Goal: Information Seeking & Learning: Learn about a topic

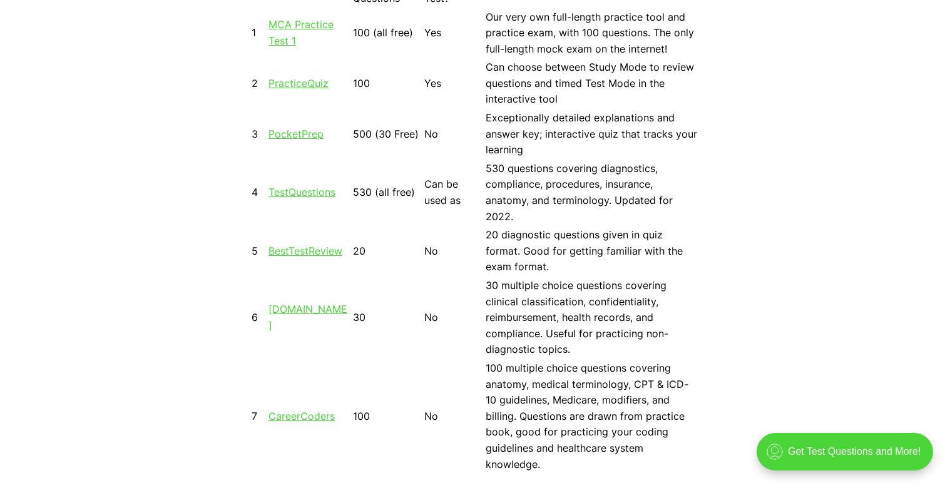
scroll to position [1190, 0]
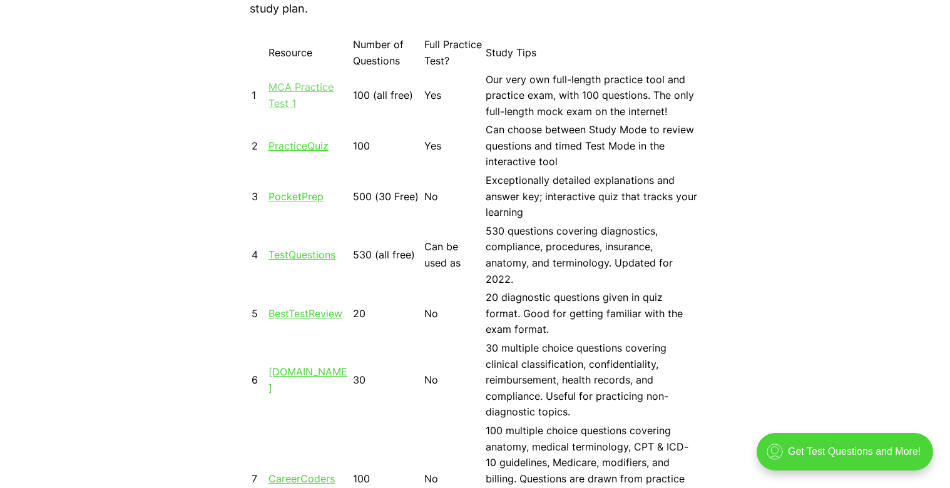
click at [312, 87] on link "MCA Practice Test 1" at bounding box center [301, 95] width 65 height 29
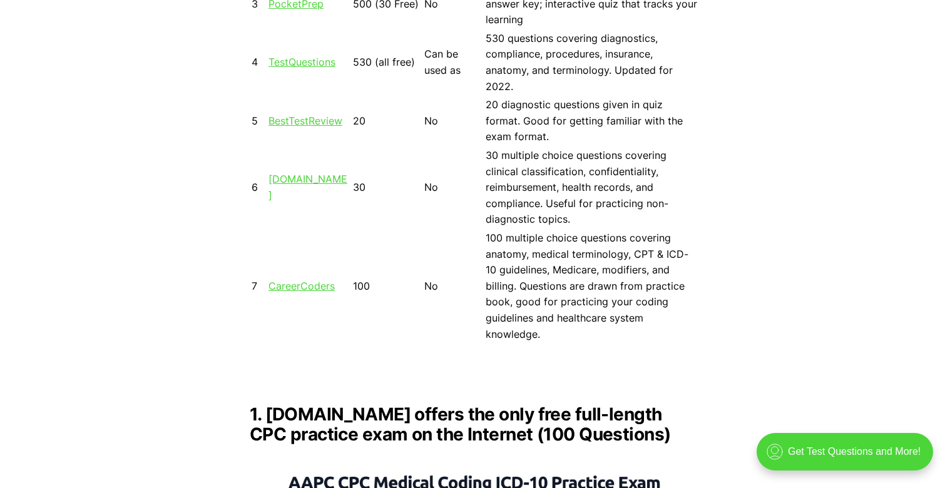
scroll to position [1503, 0]
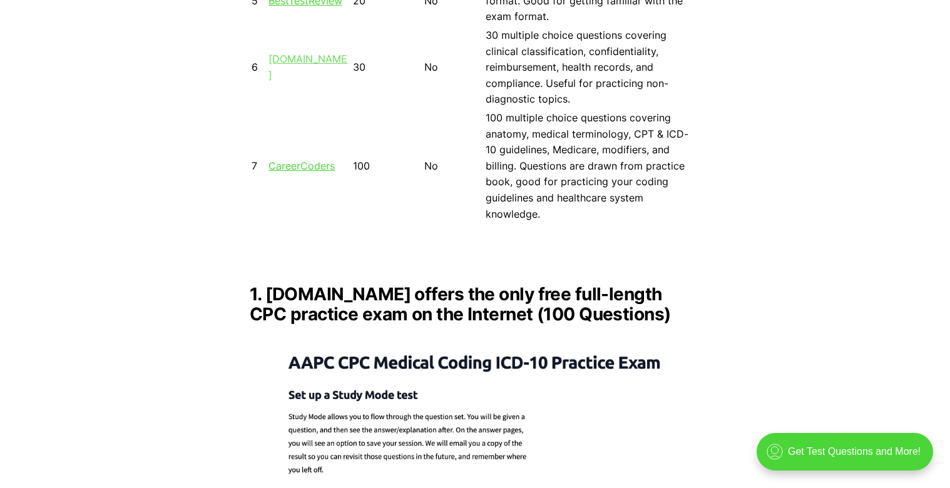
click at [290, 70] on link "[DOMAIN_NAME]" at bounding box center [308, 67] width 79 height 29
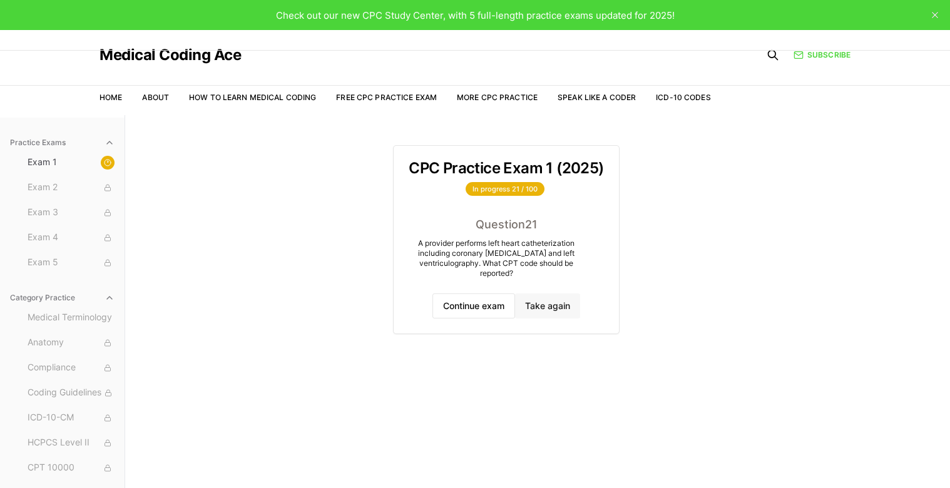
click at [537, 302] on button "Take again" at bounding box center [547, 306] width 65 height 25
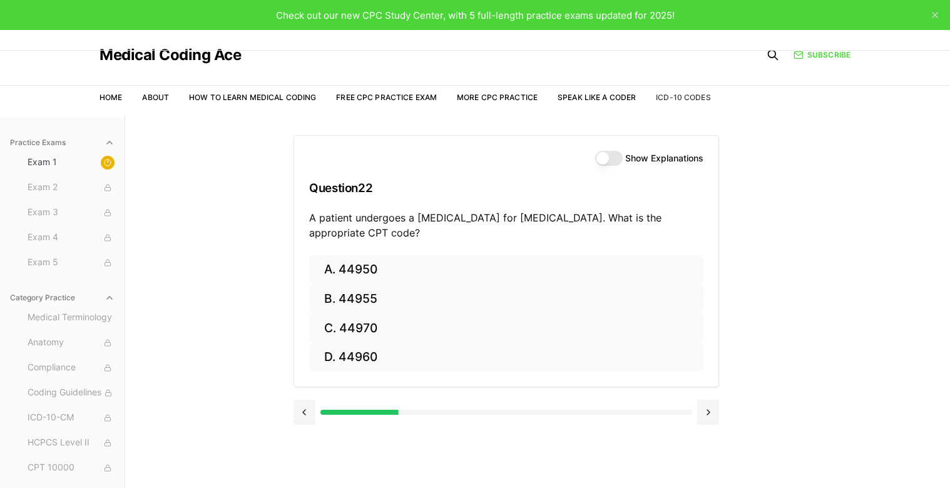
click at [677, 98] on link "ICD-10 Codes" at bounding box center [683, 97] width 54 height 9
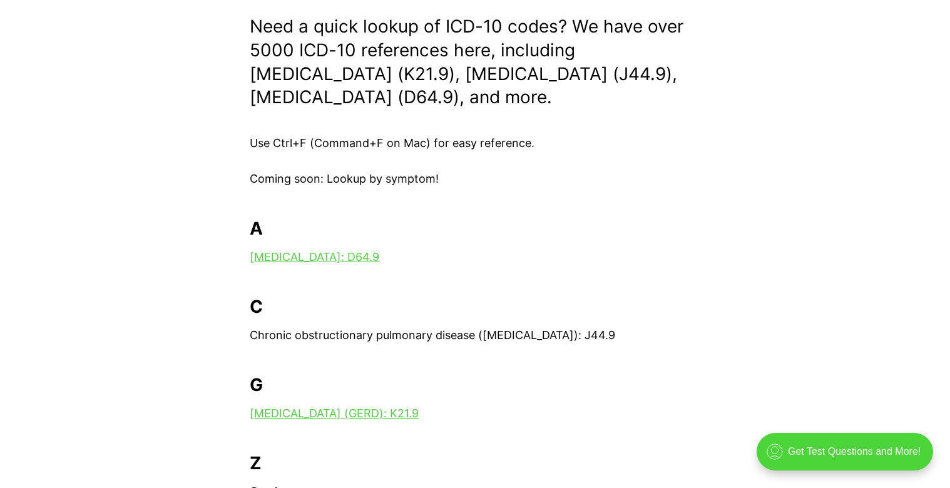
scroll to position [250, 0]
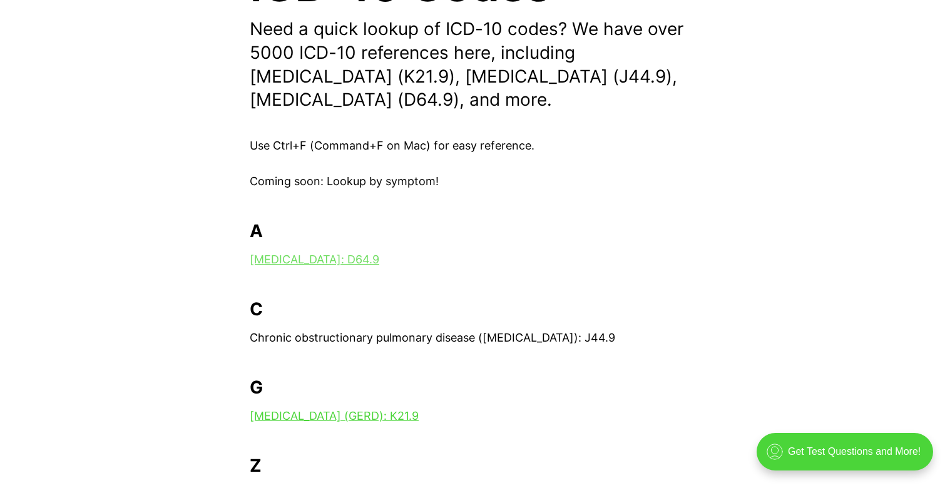
click at [297, 255] on link "Anemia: D64.9" at bounding box center [315, 259] width 130 height 13
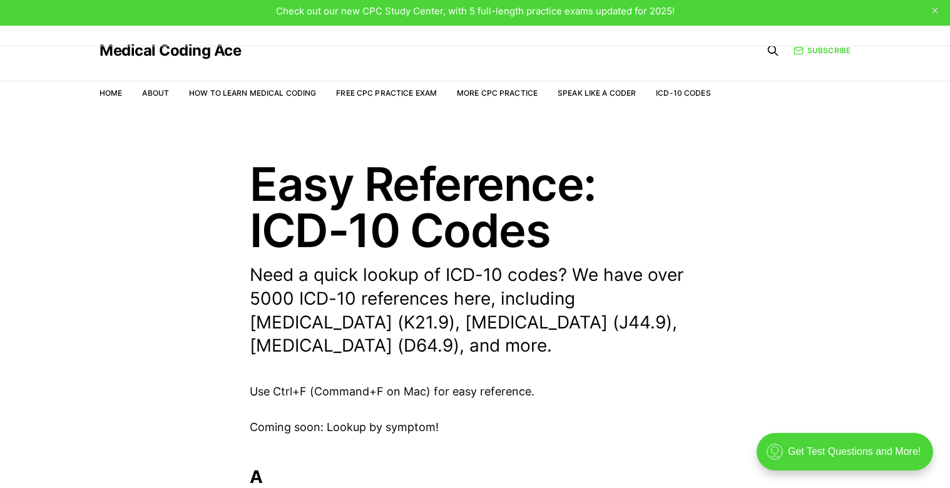
scroll to position [0, 0]
